Goal: Task Accomplishment & Management: Manage account settings

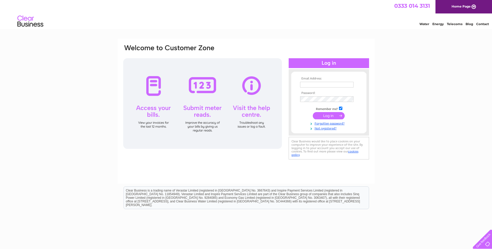
type input "[PERSON_NAME][EMAIL_ADDRESS][DOMAIN_NAME]"
click at [327, 115] on input "submit" at bounding box center [329, 115] width 32 height 7
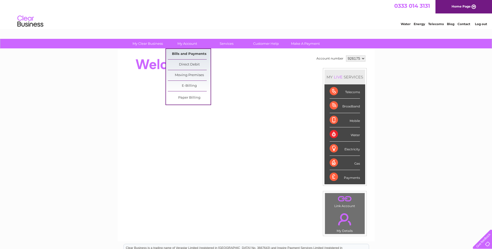
click at [193, 52] on link "Bills and Payments" at bounding box center [189, 54] width 43 height 10
